Goal: Transaction & Acquisition: Book appointment/travel/reservation

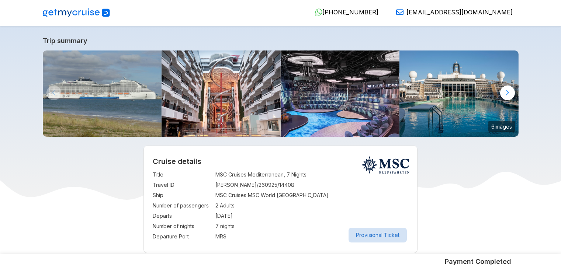
select select "**"
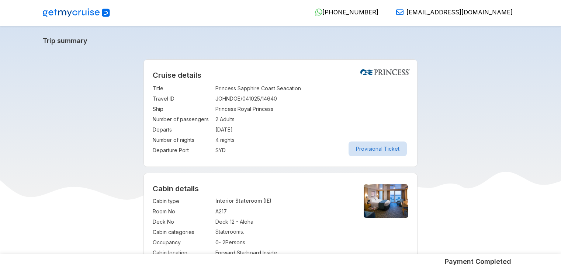
select select "**"
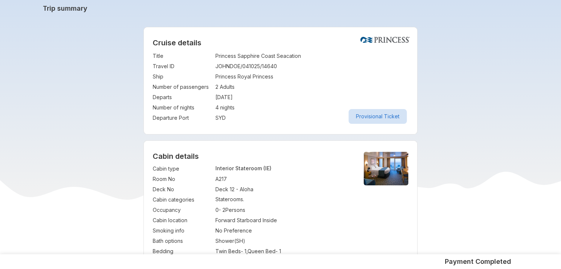
scroll to position [13, 0]
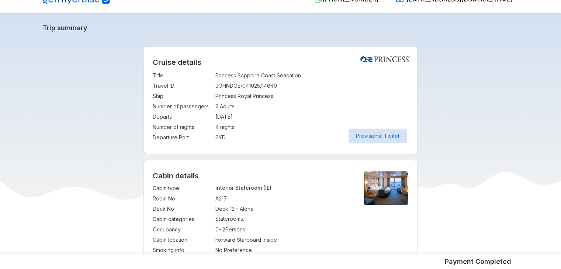
click at [81, 3] on img at bounding box center [76, 0] width 67 height 9
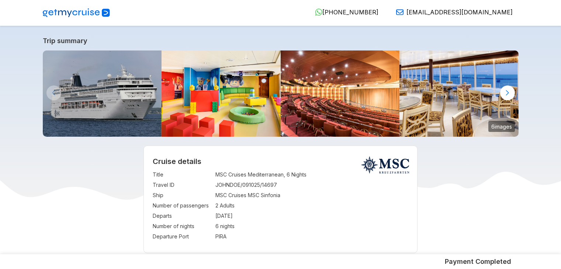
select select "**"
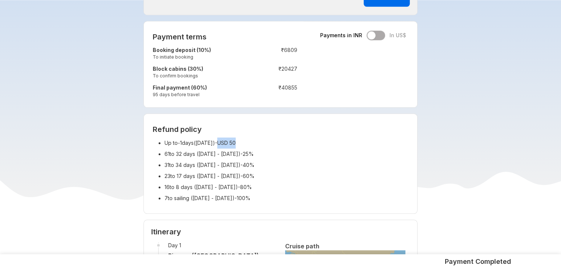
drag, startPoint x: 233, startPoint y: 142, endPoint x: 263, endPoint y: 141, distance: 29.9
click at [263, 141] on li "Up to -1 days( [DATE] ) - USD 50" at bounding box center [286, 142] width 244 height 11
drag, startPoint x: 263, startPoint y: 153, endPoint x: 281, endPoint y: 151, distance: 17.8
click at [281, 151] on li "61 to 32 days ( [DATE] - [DATE] ) - 25%" at bounding box center [286, 154] width 244 height 11
drag, startPoint x: 263, startPoint y: 166, endPoint x: 278, endPoint y: 165, distance: 14.0
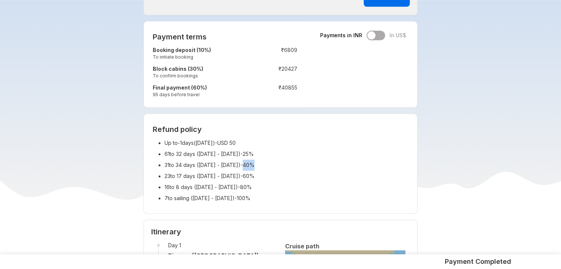
click at [278, 165] on li "31 to 34 days ( [DATE] - [DATE] ) - 40%" at bounding box center [286, 165] width 244 height 11
drag, startPoint x: 234, startPoint y: 143, endPoint x: 254, endPoint y: 142, distance: 19.6
click at [254, 142] on li "Up to -1 days( [DATE] ) - USD 50" at bounding box center [286, 142] width 244 height 11
drag, startPoint x: 264, startPoint y: 154, endPoint x: 273, endPoint y: 154, distance: 8.5
click at [273, 154] on li "61 to 32 days ( [DATE] - [DATE] ) - 25%" at bounding box center [286, 154] width 244 height 11
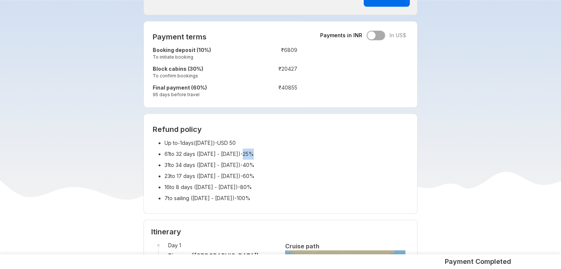
drag, startPoint x: 231, startPoint y: 142, endPoint x: 254, endPoint y: 142, distance: 23.2
click at [254, 142] on li "Up to -1 days( [DATE] ) - USD 50" at bounding box center [286, 142] width 244 height 11
drag, startPoint x: 261, startPoint y: 154, endPoint x: 279, endPoint y: 154, distance: 17.7
click at [279, 154] on li "61 to 32 days ( [DATE] - [DATE] ) - 25%" at bounding box center [286, 154] width 244 height 11
drag, startPoint x: 233, startPoint y: 142, endPoint x: 261, endPoint y: 142, distance: 27.6
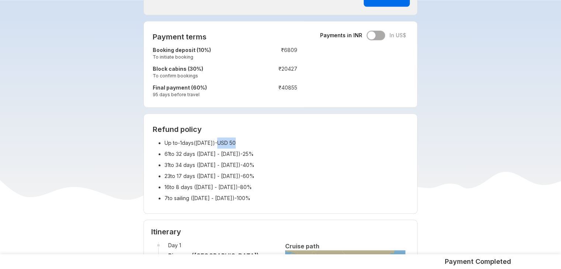
click at [261, 142] on li "Up to -1 days( [DATE] ) - USD 50" at bounding box center [286, 142] width 244 height 11
drag, startPoint x: 264, startPoint y: 153, endPoint x: 282, endPoint y: 154, distance: 18.1
click at [282, 154] on li "61 to 32 days ( [DATE] - [DATE] ) - 25%" at bounding box center [286, 154] width 244 height 11
drag, startPoint x: 263, startPoint y: 165, endPoint x: 279, endPoint y: 165, distance: 15.8
click at [279, 165] on li "31 to 34 days ( [DATE] - [DATE] ) - 40%" at bounding box center [286, 165] width 244 height 11
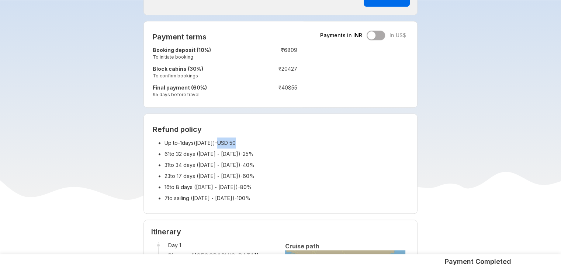
drag, startPoint x: 251, startPoint y: 141, endPoint x: 231, endPoint y: 142, distance: 19.9
click at [231, 142] on li "Up to -1 days( [DATE] ) - USD 50" at bounding box center [286, 142] width 244 height 11
click at [252, 142] on li "Up to -1 days( [DATE] ) - USD 50" at bounding box center [286, 142] width 244 height 11
drag, startPoint x: 265, startPoint y: 165, endPoint x: 277, endPoint y: 163, distance: 12.4
click at [277, 163] on li "31 to 34 days ( [DATE] - [DATE] ) - 40%" at bounding box center [286, 165] width 244 height 11
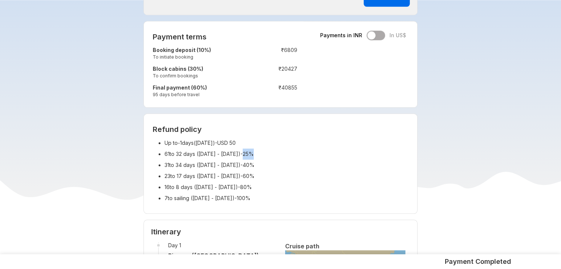
drag, startPoint x: 264, startPoint y: 153, endPoint x: 280, endPoint y: 153, distance: 16.2
click at [280, 153] on li "61 to 32 days ( [DATE] - [DATE] ) - 25%" at bounding box center [286, 154] width 244 height 11
drag, startPoint x: 262, startPoint y: 165, endPoint x: 288, endPoint y: 163, distance: 26.2
click at [288, 163] on li "31 to 34 days ( [DATE] - [DATE] ) - 40%" at bounding box center [286, 165] width 244 height 11
drag, startPoint x: 256, startPoint y: 176, endPoint x: 283, endPoint y: 175, distance: 26.5
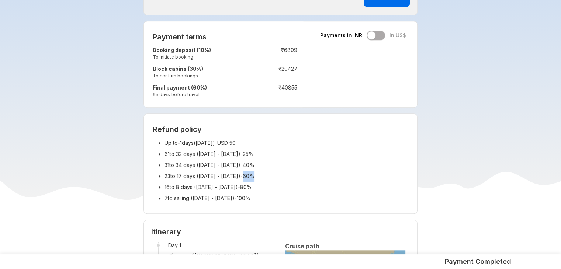
click at [283, 175] on li "23 to 17 days ( [DATE] - [DATE] ) - 60%" at bounding box center [286, 176] width 244 height 11
drag, startPoint x: 263, startPoint y: 153, endPoint x: 289, endPoint y: 160, distance: 26.4
click at [289, 160] on ul "Up to -1 days( [DATE] ) - USD 50 61 to 32 days ( [DATE] - [DATE] ) - 25% 31 to …" at bounding box center [280, 170] width 255 height 66
click at [262, 176] on li "23 to 17 days ( [DATE] - [DATE] ) - 60%" at bounding box center [286, 176] width 244 height 11
drag, startPoint x: 257, startPoint y: 176, endPoint x: 272, endPoint y: 175, distance: 15.5
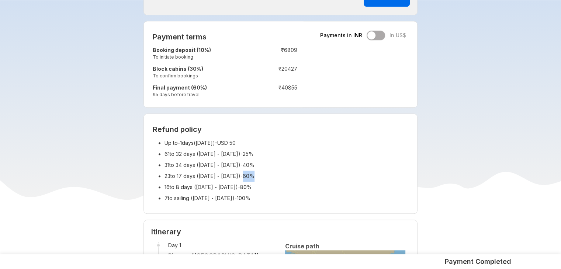
click at [272, 175] on li "23 to 17 days ( [DATE] - [DATE] ) - 60%" at bounding box center [286, 176] width 244 height 11
drag, startPoint x: 256, startPoint y: 187, endPoint x: 273, endPoint y: 186, distance: 16.3
click at [273, 186] on li "16 to 8 days ( [DATE] - [DATE] ) - 80%" at bounding box center [286, 187] width 244 height 11
drag, startPoint x: 257, startPoint y: 198, endPoint x: 280, endPoint y: 197, distance: 23.3
click at [280, 197] on li "7 to sailing ( [DATE] - [DATE] ) - 100%" at bounding box center [286, 198] width 244 height 11
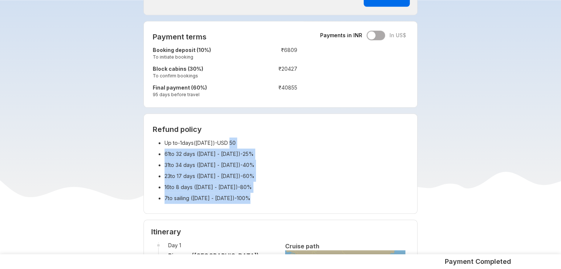
drag, startPoint x: 244, startPoint y: 142, endPoint x: 278, endPoint y: 194, distance: 61.8
click at [278, 194] on ul "Up to -1 days( [DATE] ) - USD 50 61 to 32 days ( [DATE] - [DATE] ) - 25% 31 to …" at bounding box center [280, 170] width 255 height 66
click at [278, 194] on li "7 to sailing ( [DATE] - [DATE] ) - 100%" at bounding box center [286, 198] width 244 height 11
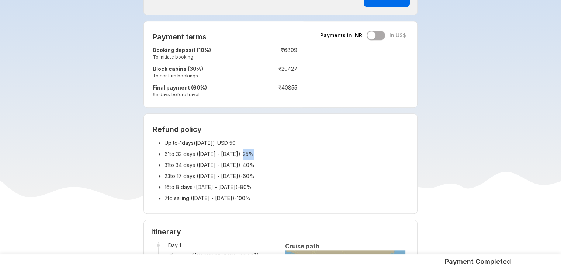
drag, startPoint x: 260, startPoint y: 154, endPoint x: 294, endPoint y: 156, distance: 34.3
click at [294, 156] on li "61 to 32 days ( [DATE] - [DATE] ) - 25%" at bounding box center [286, 154] width 244 height 11
drag, startPoint x: 262, startPoint y: 165, endPoint x: 296, endPoint y: 165, distance: 33.9
click at [296, 165] on li "31 to 34 days ( [DATE] - [DATE] ) - 40%" at bounding box center [286, 165] width 244 height 11
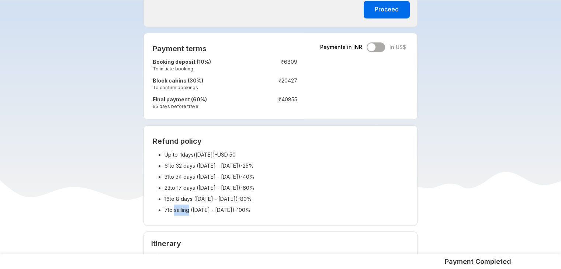
drag, startPoint x: 190, startPoint y: 209, endPoint x: 175, endPoint y: 209, distance: 15.1
click at [175, 209] on li "7 to sailing ( [DATE] - [DATE] ) - 100%" at bounding box center [286, 210] width 244 height 11
drag, startPoint x: 232, startPoint y: 167, endPoint x: 257, endPoint y: 164, distance: 25.2
click at [257, 164] on li "61 to 32 days ( [DATE] - [DATE] ) - 25%" at bounding box center [286, 165] width 244 height 11
click at [290, 167] on li "61 to 32 days ( [DATE] - [DATE] ) - 25%" at bounding box center [286, 165] width 244 height 11
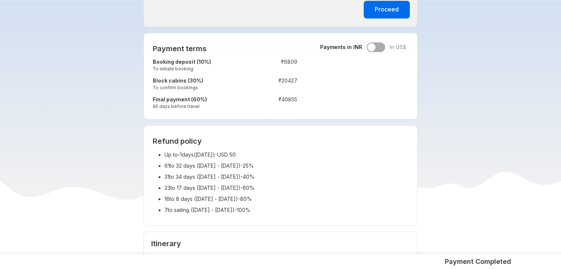
drag, startPoint x: 198, startPoint y: 165, endPoint x: 253, endPoint y: 165, distance: 54.9
click at [252, 165] on li "61 to 32 days ( [DATE] - [DATE] ) - 25%" at bounding box center [286, 165] width 244 height 11
click at [281, 167] on li "61 to 32 days ( [DATE] - [DATE] ) - 25%" at bounding box center [286, 165] width 244 height 11
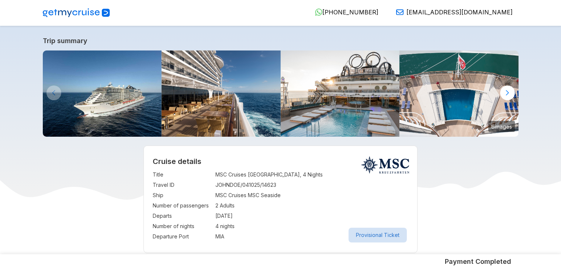
select select "**"
